Goal: Browse casually

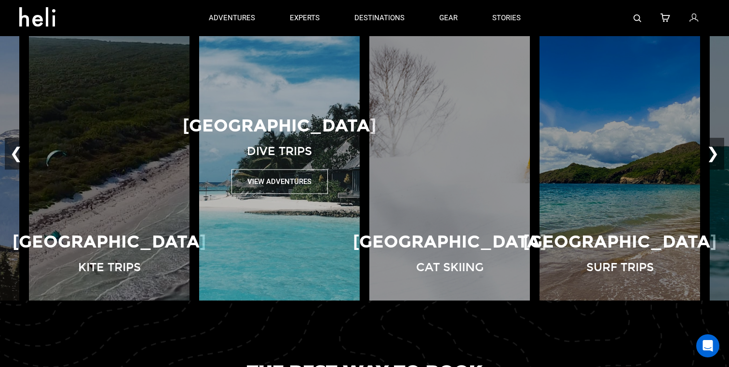
scroll to position [677, 0]
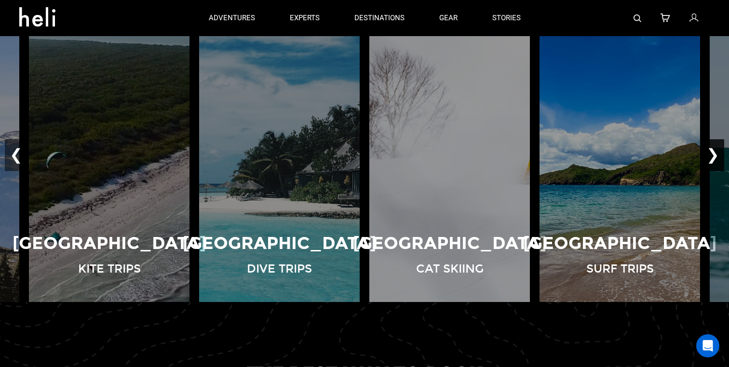
click at [715, 159] on button "❯" at bounding box center [712, 155] width 23 height 32
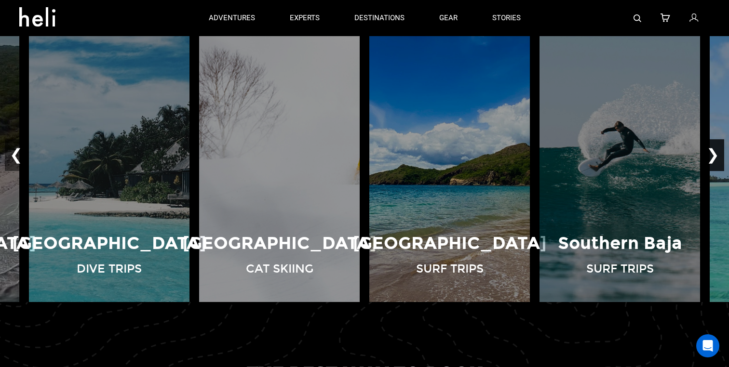
click at [715, 159] on button "❯" at bounding box center [712, 155] width 23 height 32
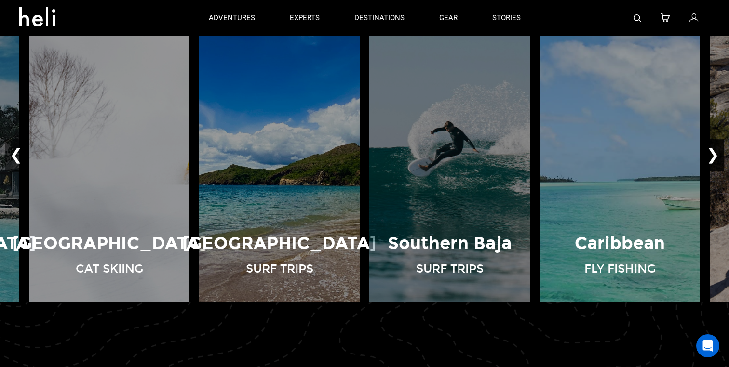
click at [715, 159] on button "❯" at bounding box center [712, 155] width 23 height 32
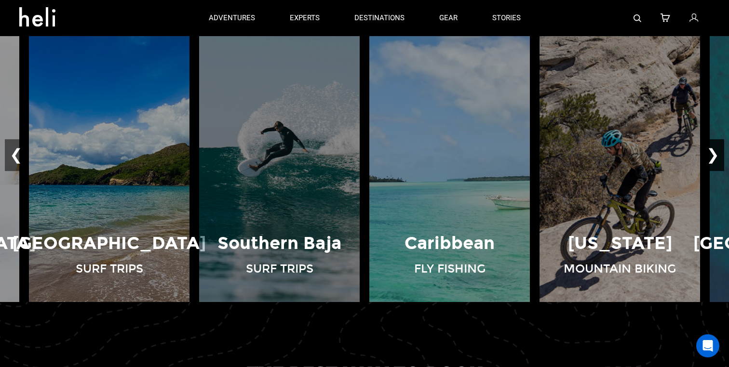
click at [715, 159] on button "❯" at bounding box center [712, 155] width 23 height 32
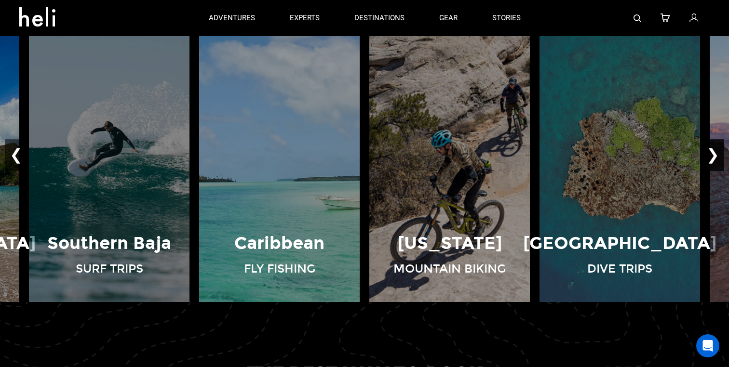
click at [715, 159] on button "❯" at bounding box center [712, 155] width 23 height 32
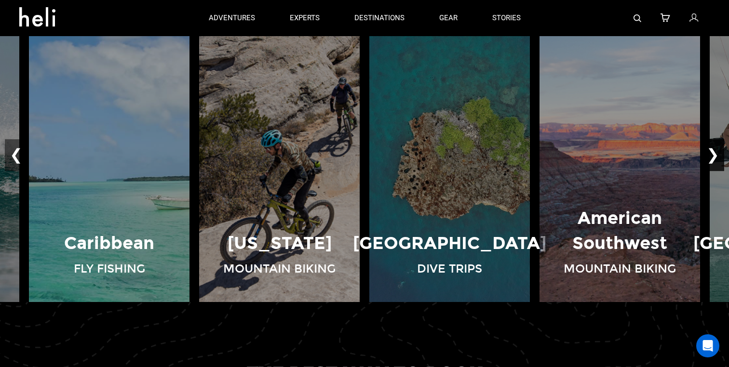
click at [715, 159] on button "❯" at bounding box center [712, 155] width 23 height 32
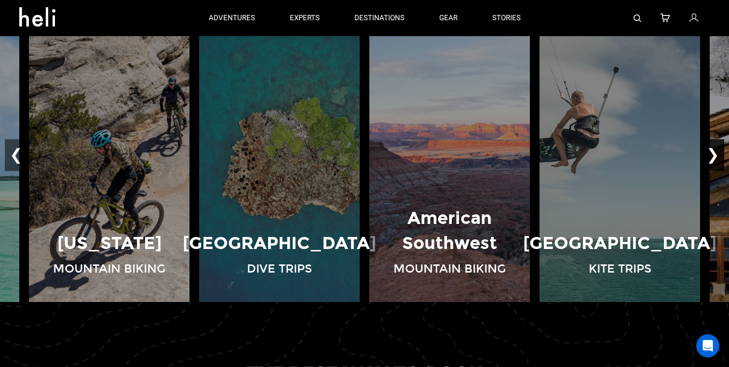
click at [715, 159] on button "❯" at bounding box center [712, 155] width 23 height 32
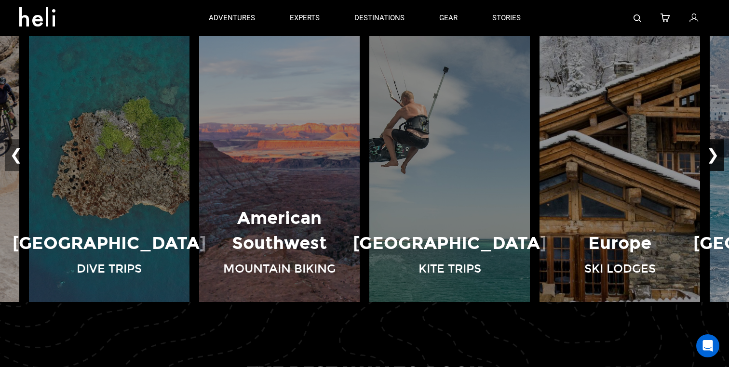
click at [715, 159] on button "❯" at bounding box center [712, 155] width 23 height 32
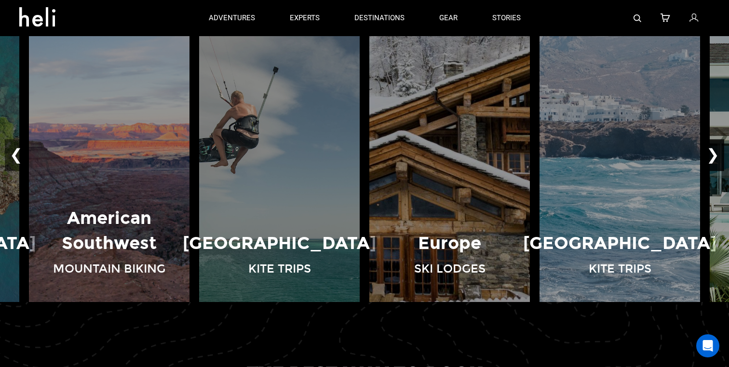
click at [715, 159] on button "❯" at bounding box center [712, 155] width 23 height 32
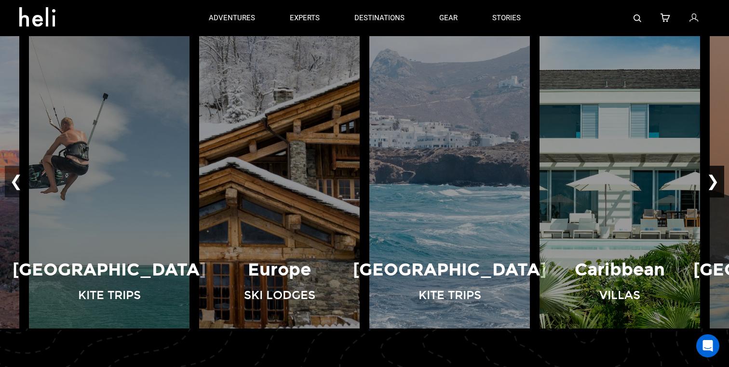
scroll to position [645, 0]
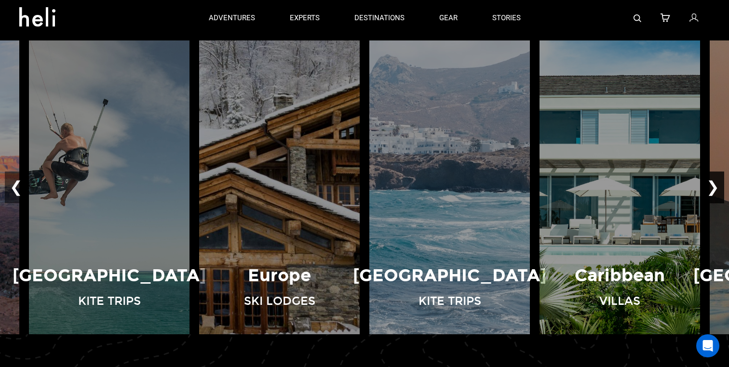
click at [715, 185] on button "❯" at bounding box center [712, 188] width 23 height 32
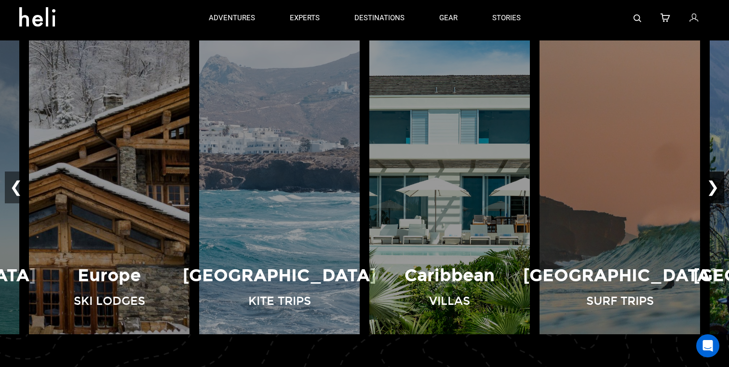
click at [715, 186] on button "❯" at bounding box center [712, 188] width 23 height 32
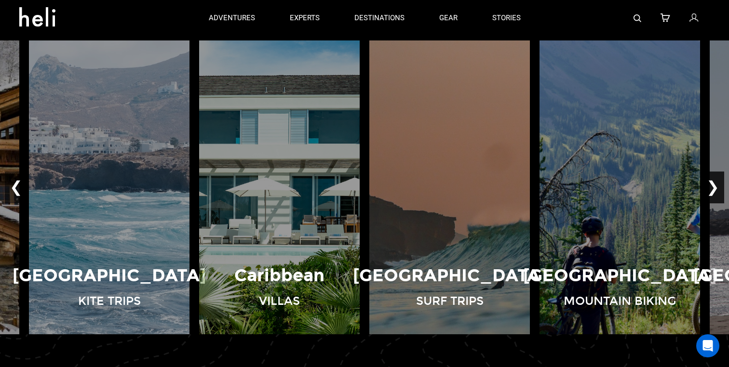
click at [715, 186] on button "❯" at bounding box center [712, 188] width 23 height 32
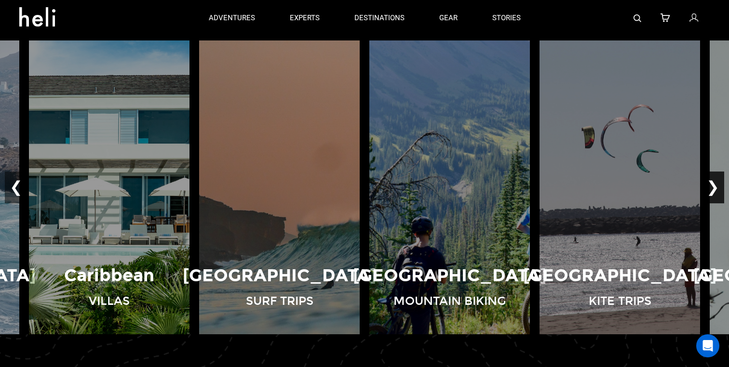
click at [715, 186] on button "❯" at bounding box center [712, 188] width 23 height 32
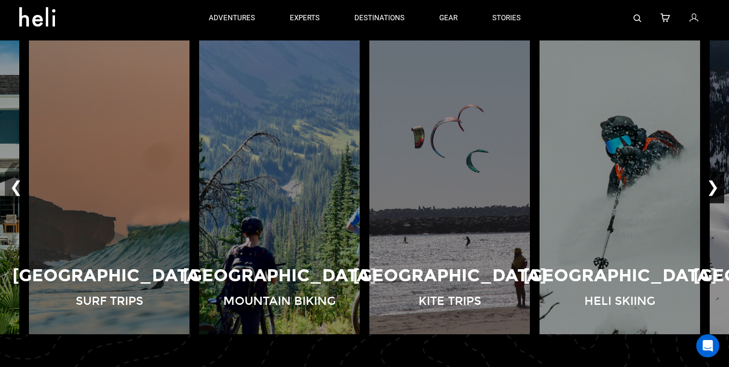
click at [715, 186] on button "❯" at bounding box center [712, 188] width 23 height 32
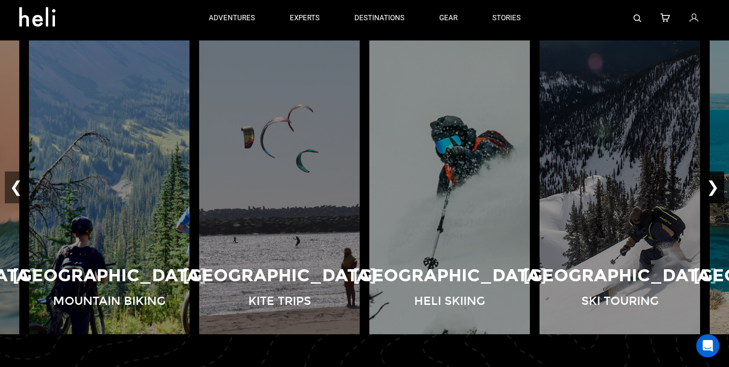
click at [715, 186] on button "❯" at bounding box center [712, 188] width 23 height 32
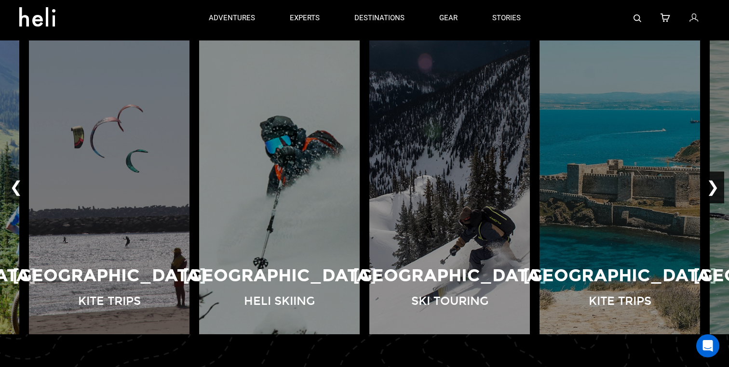
click at [715, 186] on button "❯" at bounding box center [712, 188] width 23 height 32
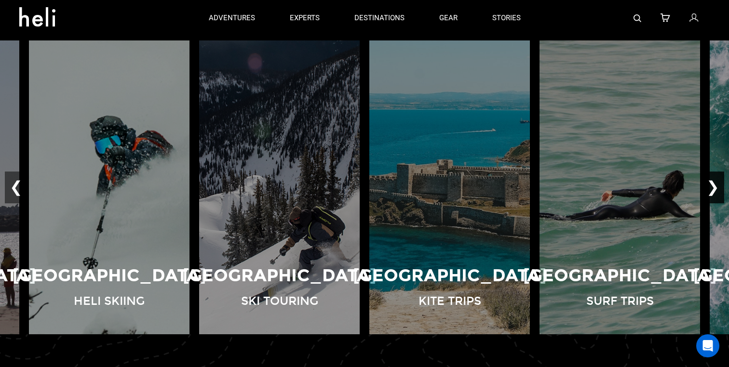
click at [715, 186] on button "❯" at bounding box center [712, 188] width 23 height 32
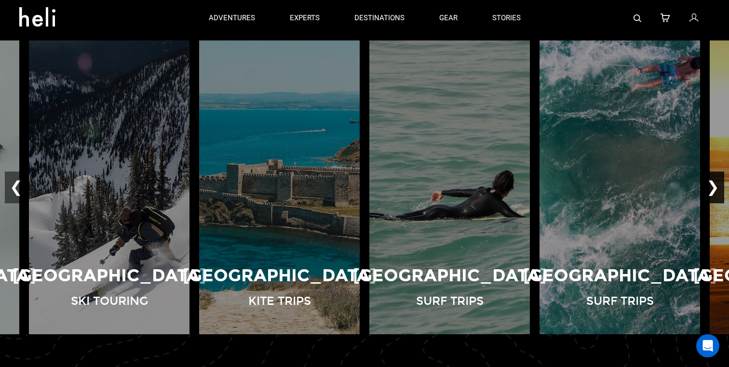
click at [715, 186] on button "❯" at bounding box center [712, 188] width 23 height 32
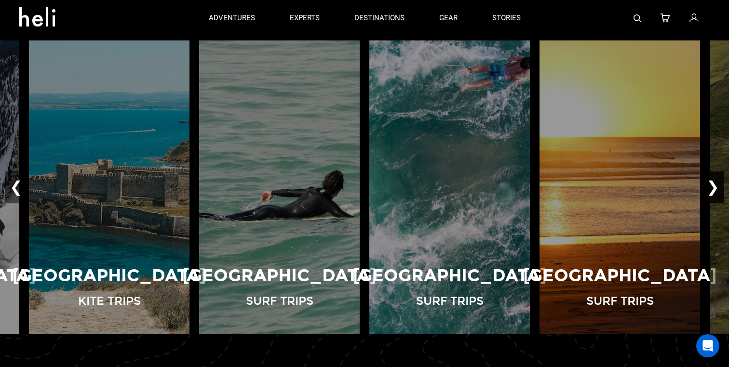
click at [715, 186] on button "❯" at bounding box center [712, 188] width 23 height 32
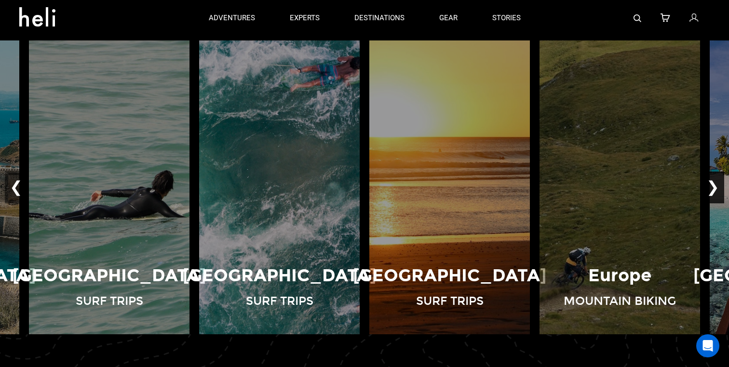
click at [715, 186] on button "❯" at bounding box center [712, 188] width 23 height 32
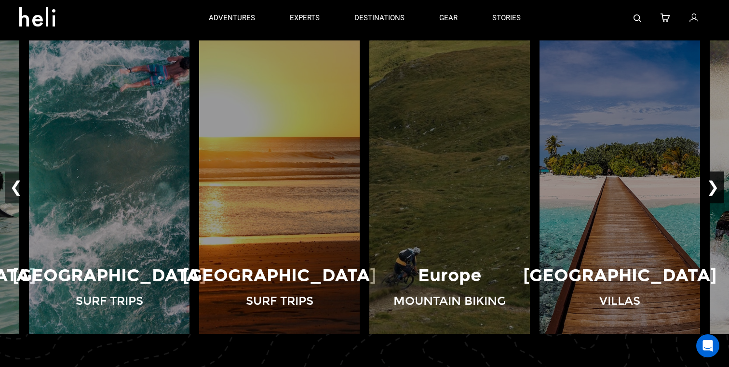
click at [715, 186] on button "❯" at bounding box center [712, 188] width 23 height 32
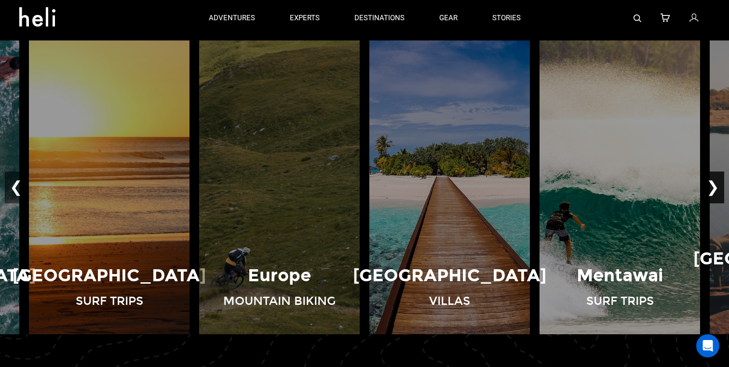
click at [715, 186] on button "❯" at bounding box center [712, 188] width 23 height 32
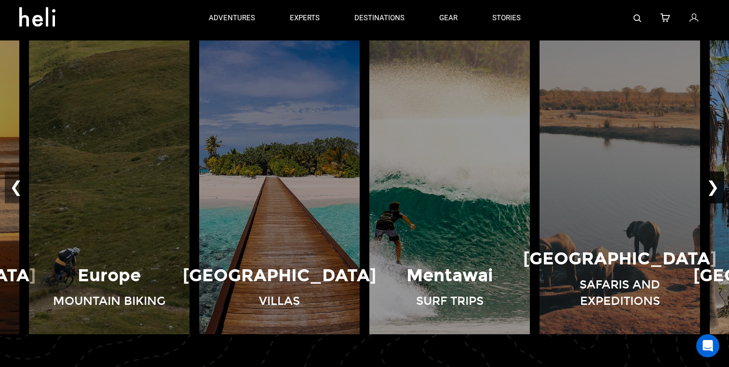
click at [715, 186] on button "❯" at bounding box center [712, 188] width 23 height 32
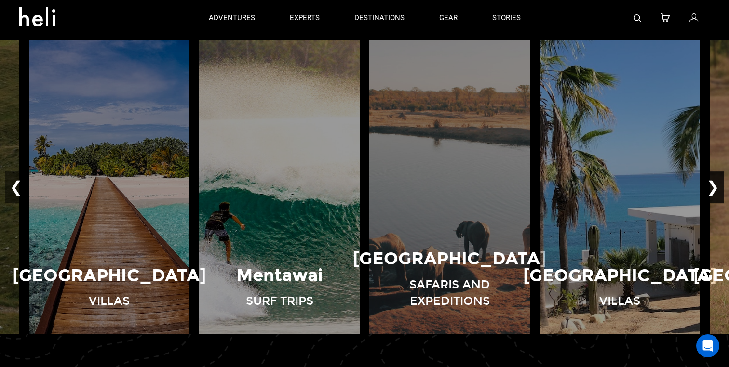
click at [715, 186] on button "❯" at bounding box center [712, 188] width 23 height 32
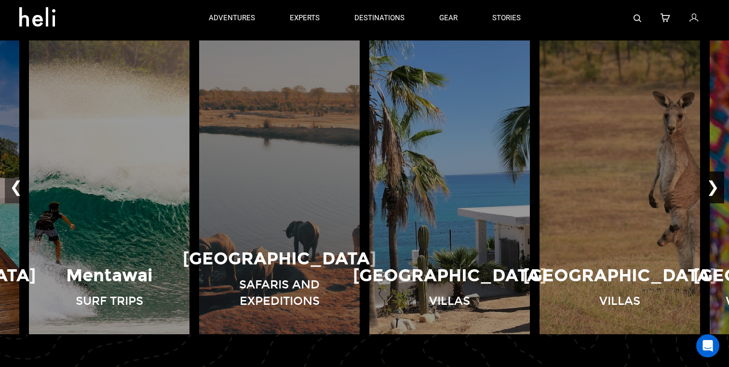
click at [715, 186] on button "❯" at bounding box center [712, 188] width 23 height 32
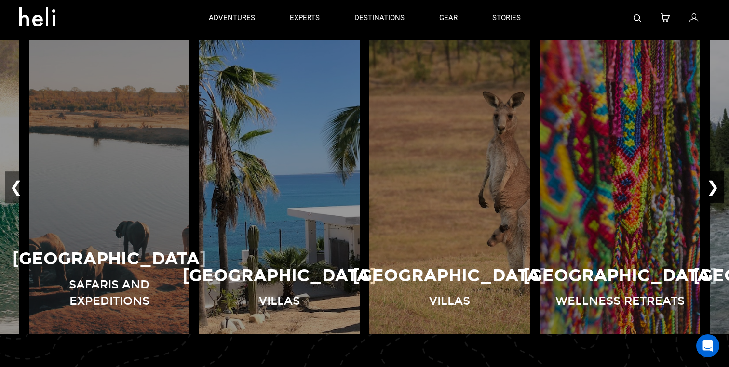
click at [715, 186] on button "❯" at bounding box center [712, 188] width 23 height 32
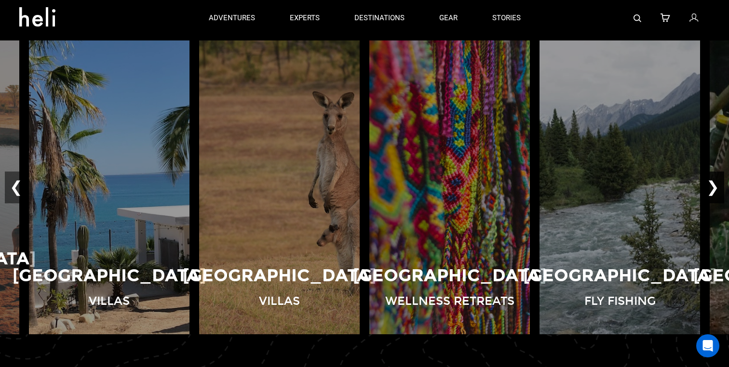
click at [715, 186] on button "❯" at bounding box center [712, 188] width 23 height 32
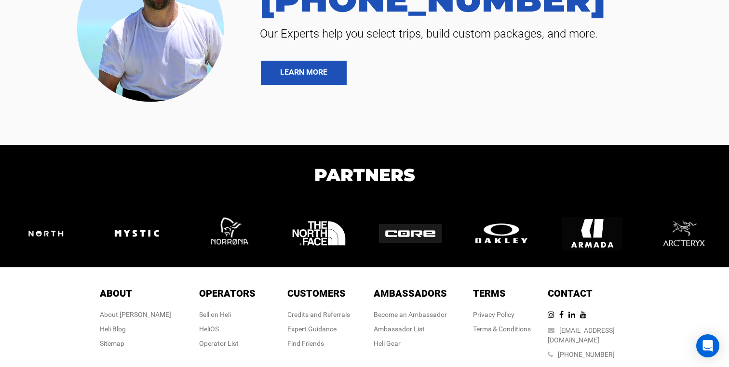
scroll to position [2137, 0]
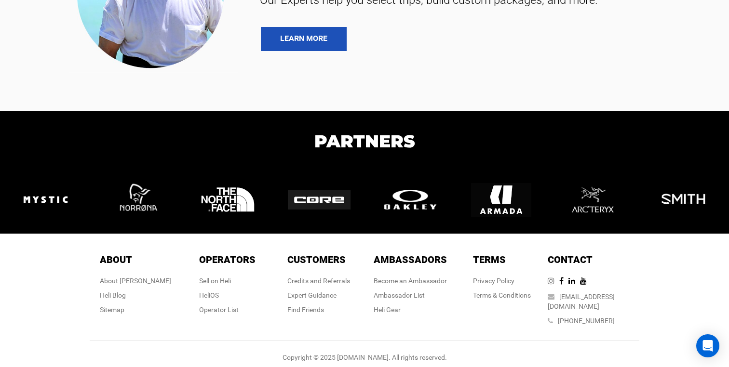
click at [559, 283] on icon at bounding box center [554, 281] width 12 height 8
